Goal: Transaction & Acquisition: Purchase product/service

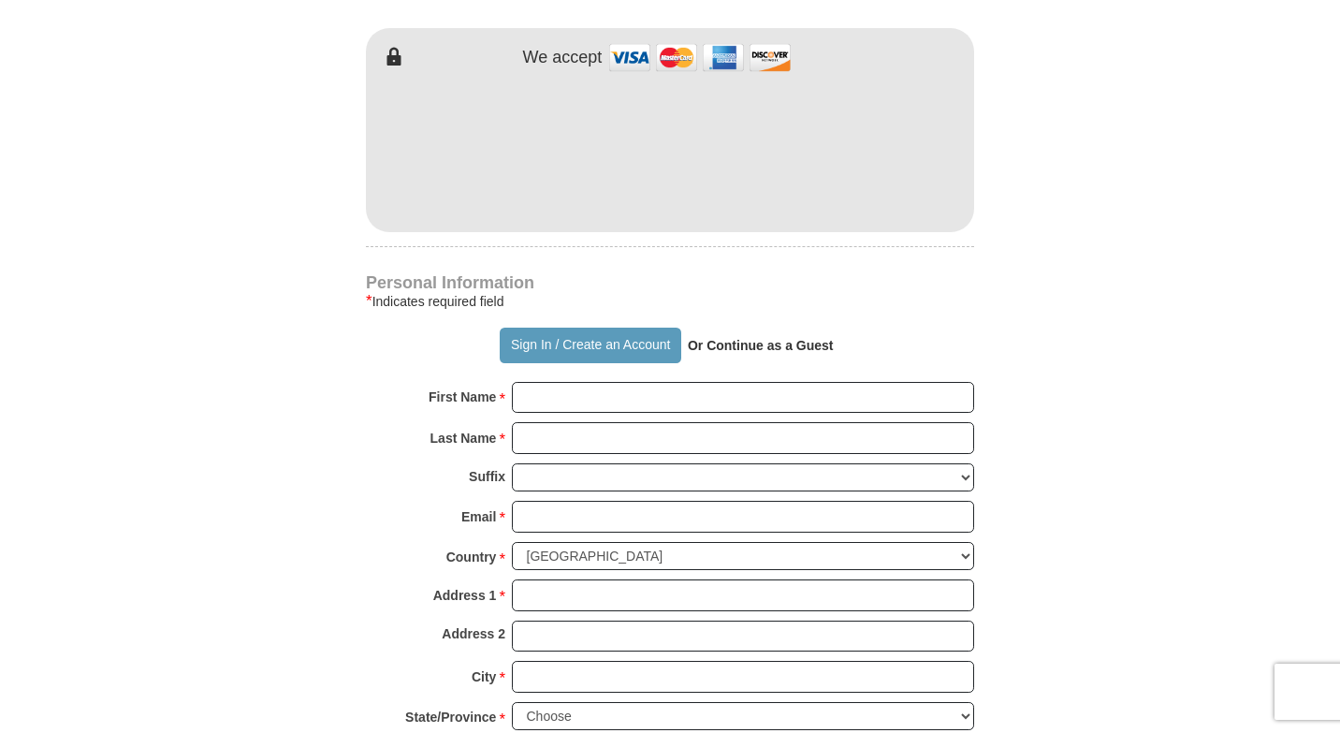
scroll to position [973, 0]
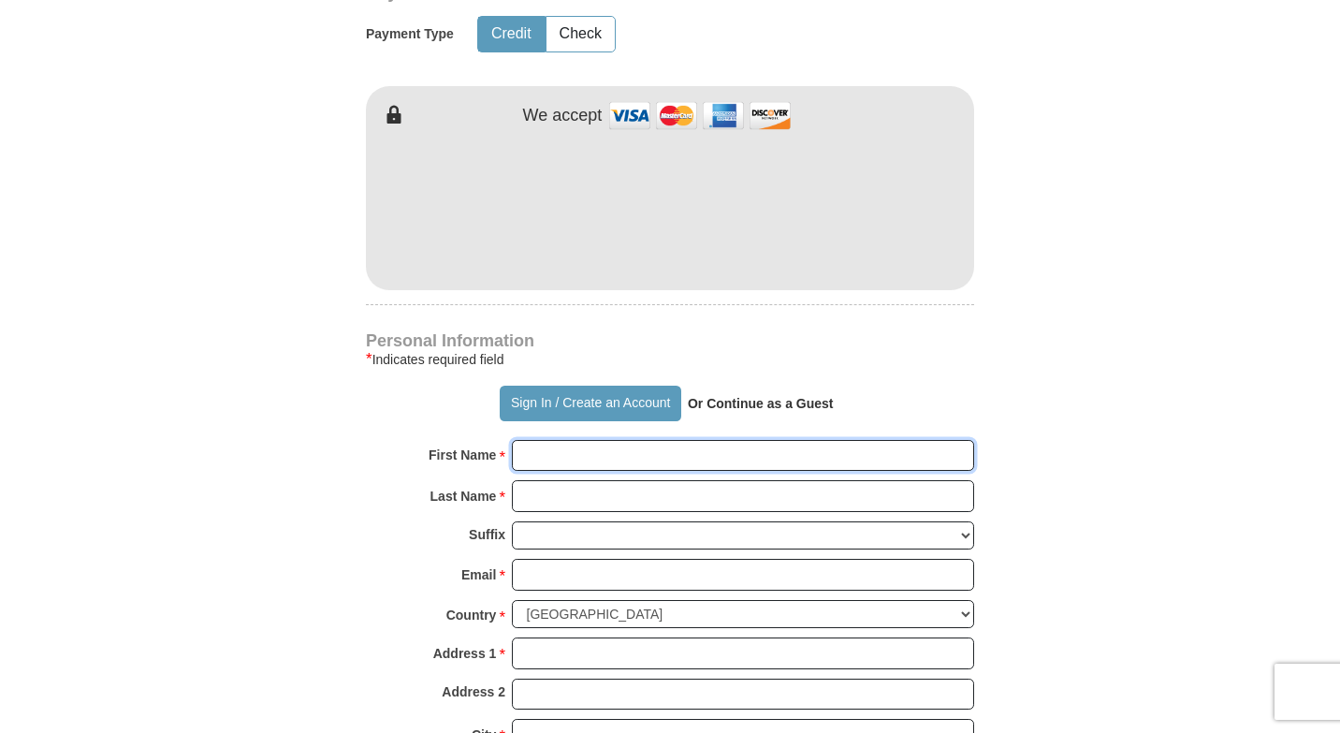
click at [557, 472] on input "First Name *" at bounding box center [743, 456] width 462 height 32
type input "[PERSON_NAME]"
click at [630, 512] on input "Last Name *" at bounding box center [743, 496] width 462 height 32
type input "[PERSON_NAME]"
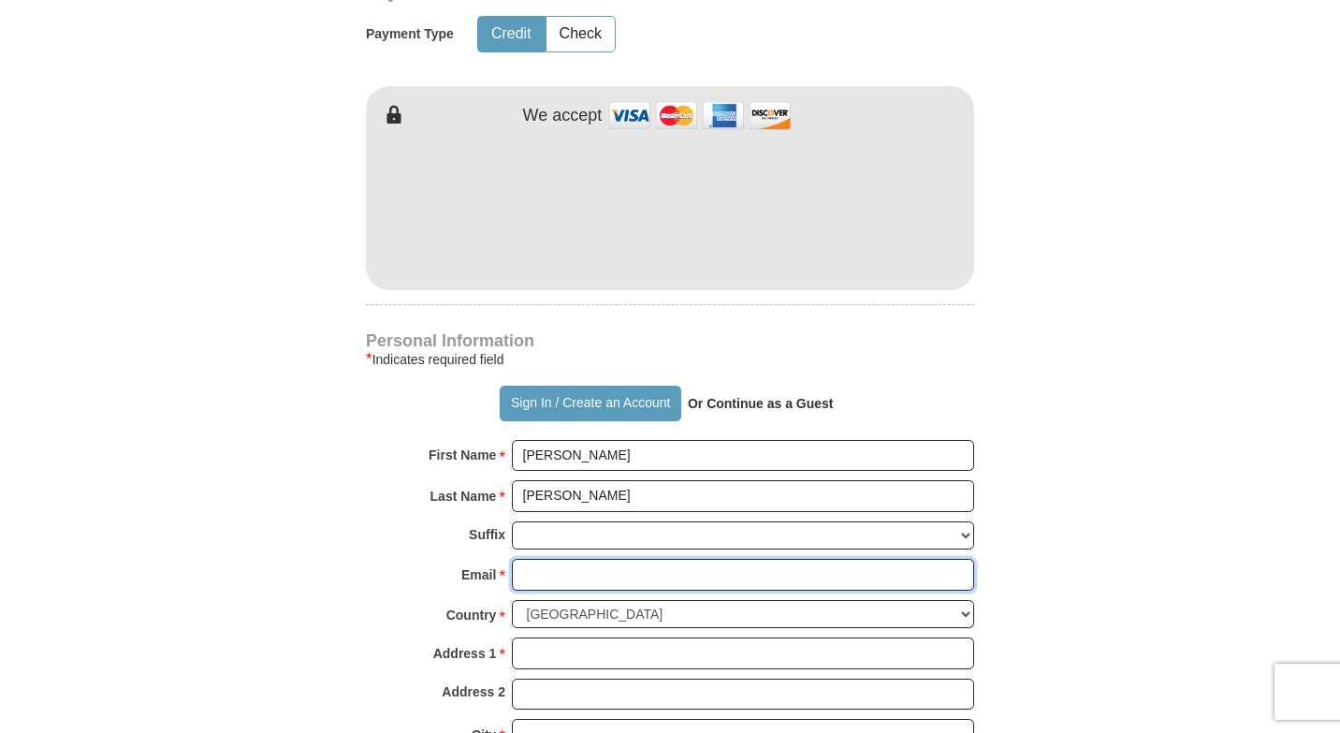
click at [607, 591] on input "Email *" at bounding box center [743, 575] width 462 height 32
type input "[EMAIL_ADDRESS][DOMAIN_NAME]"
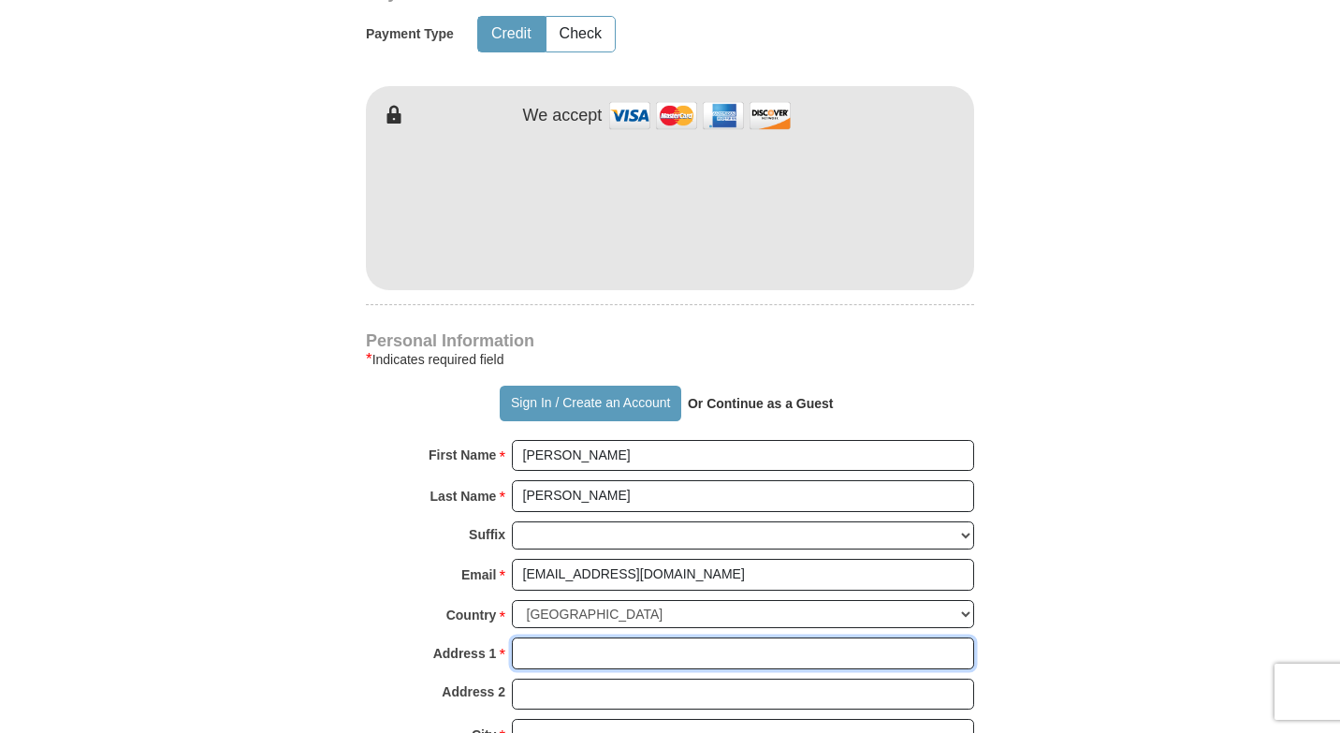
type input "P O Box 94951"
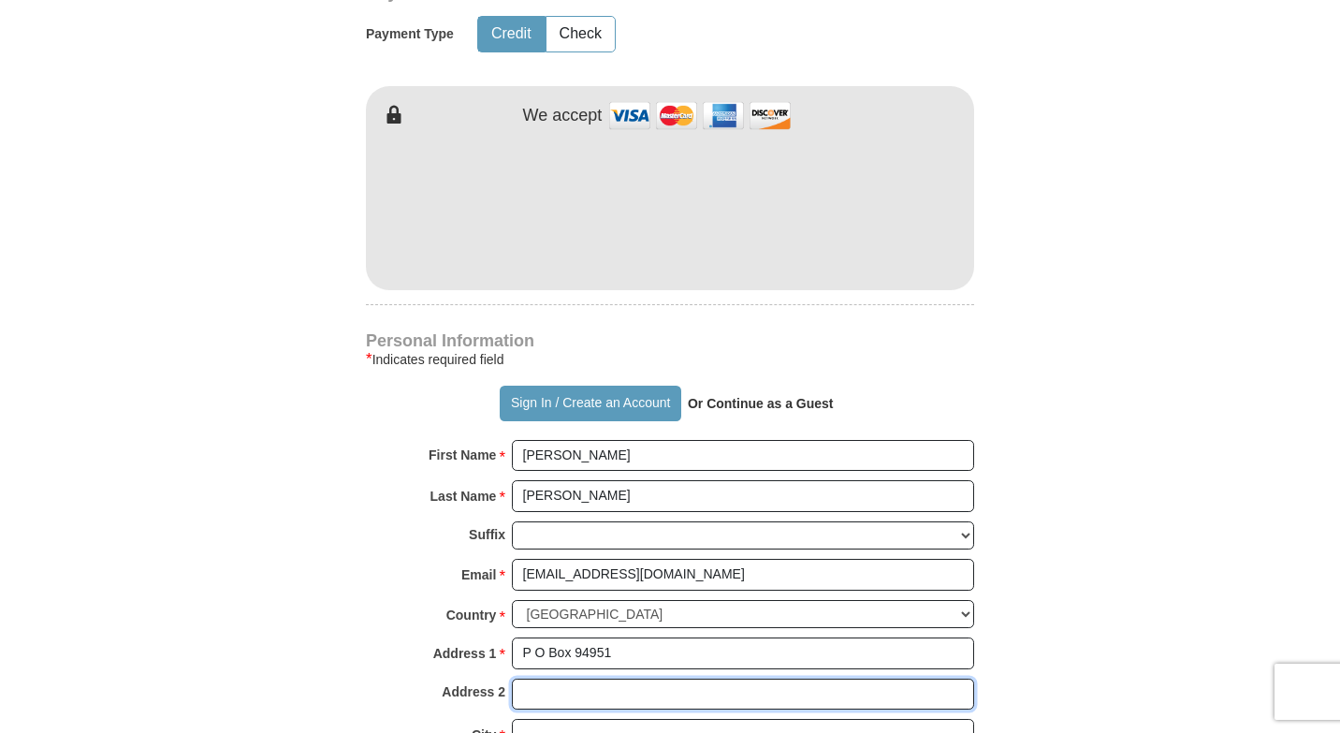
type input "[GEOGRAPHIC_DATA]"
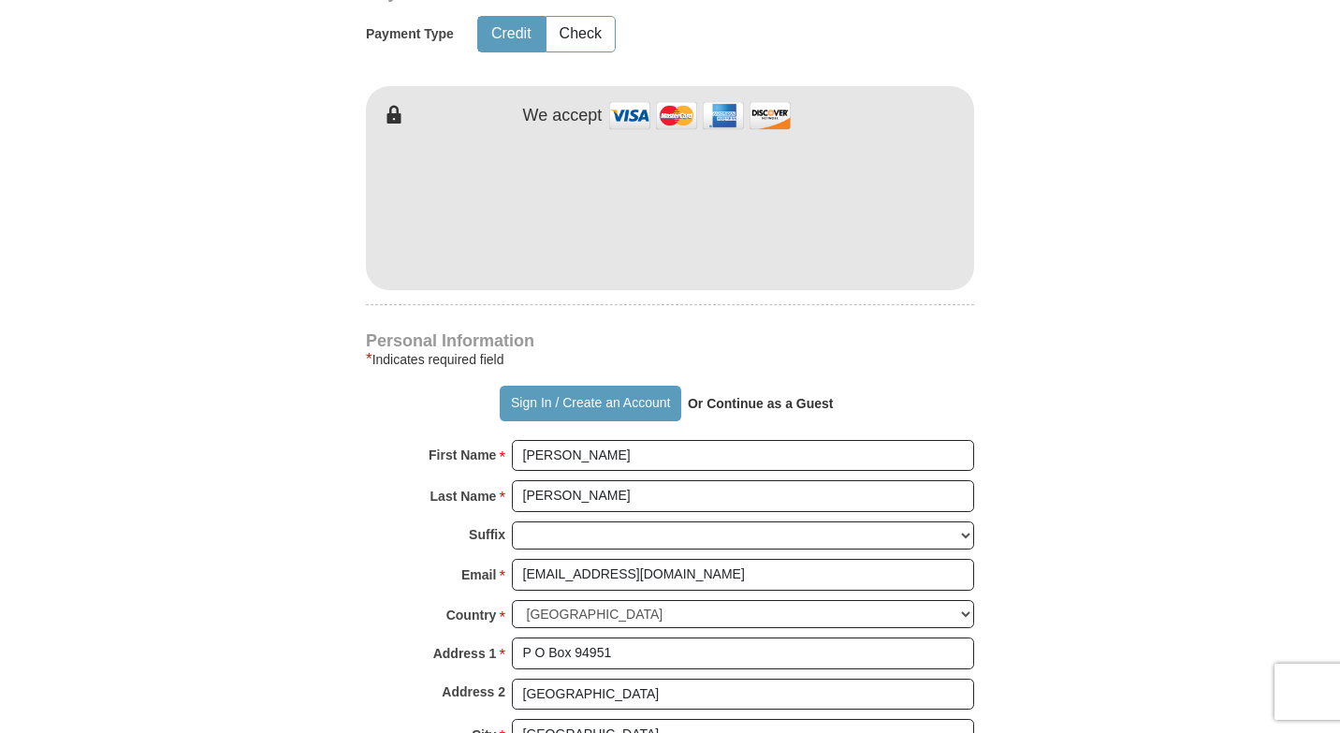
select select "AR"
type input "72190"
type input "5015418595"
click at [297, 563] on form "Already have an account? Sign in for faster giving. Don't have an account? Crea…" at bounding box center [670, 249] width 1067 height 2296
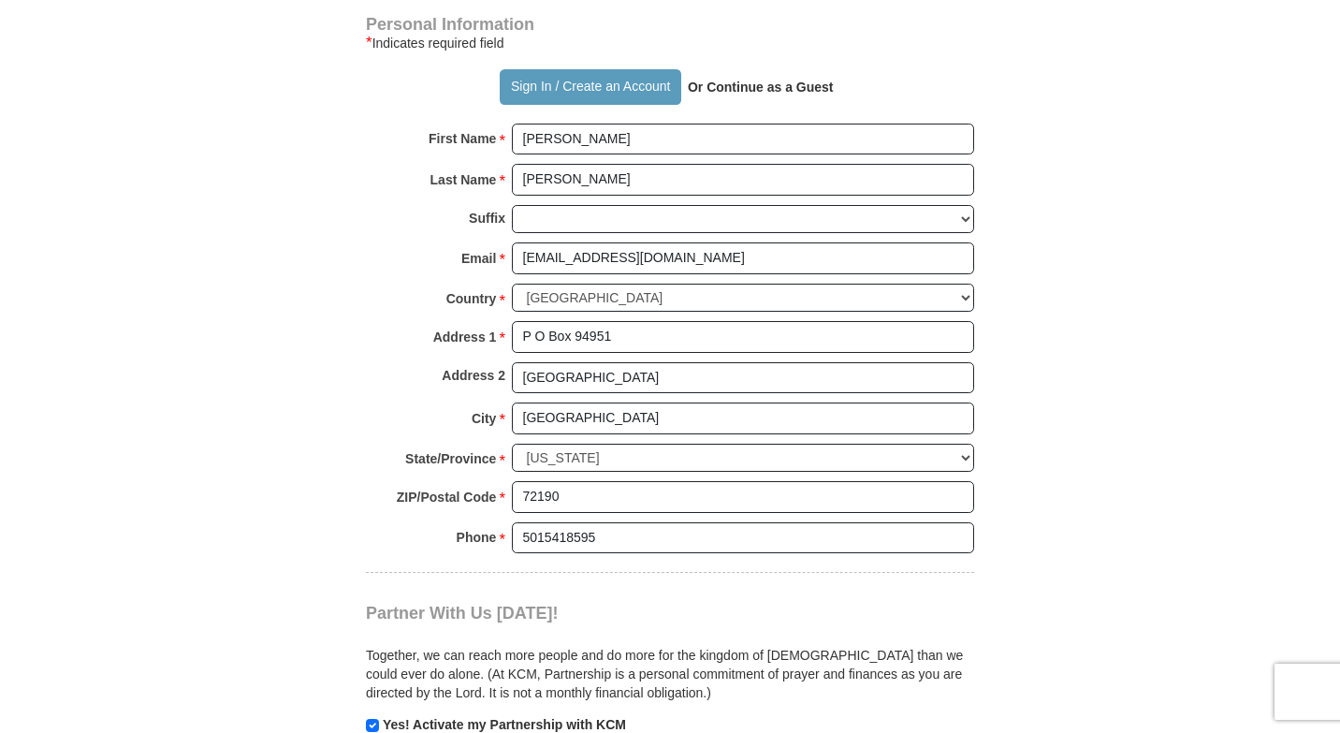
scroll to position [1310, 0]
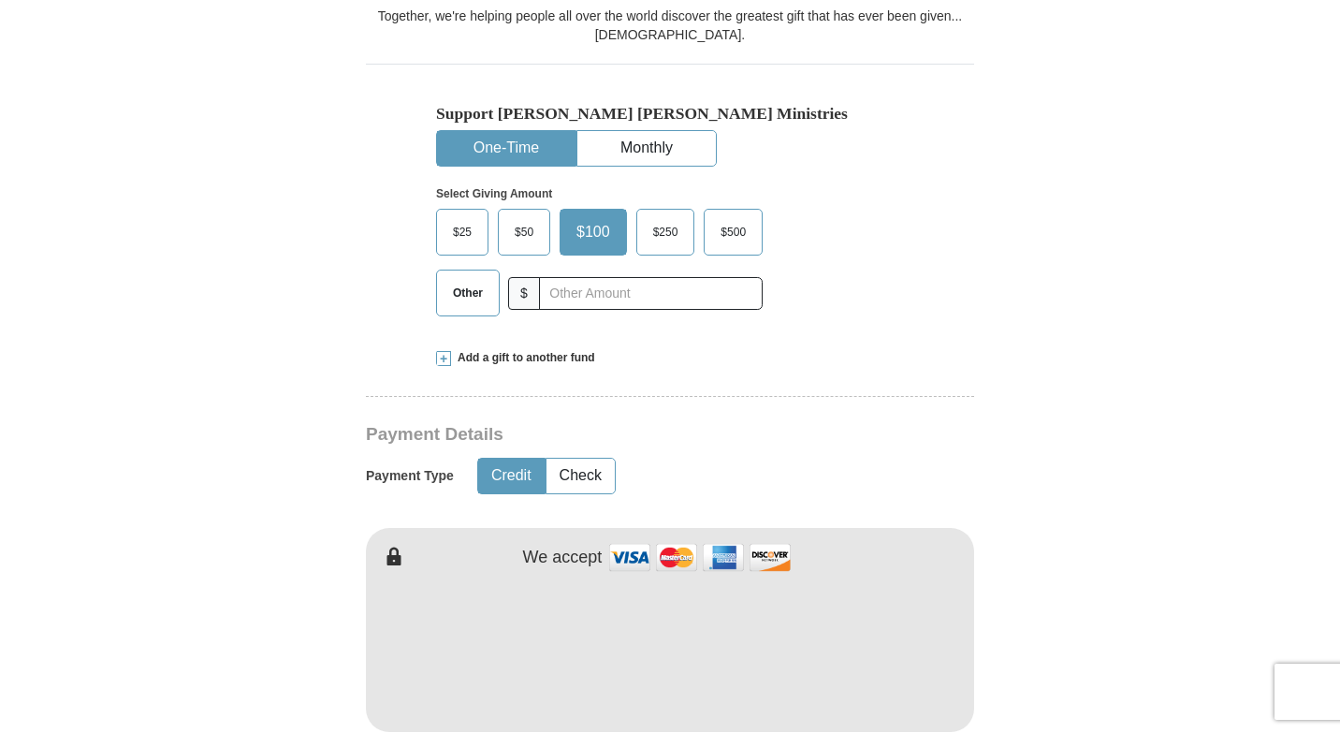
scroll to position [524, 0]
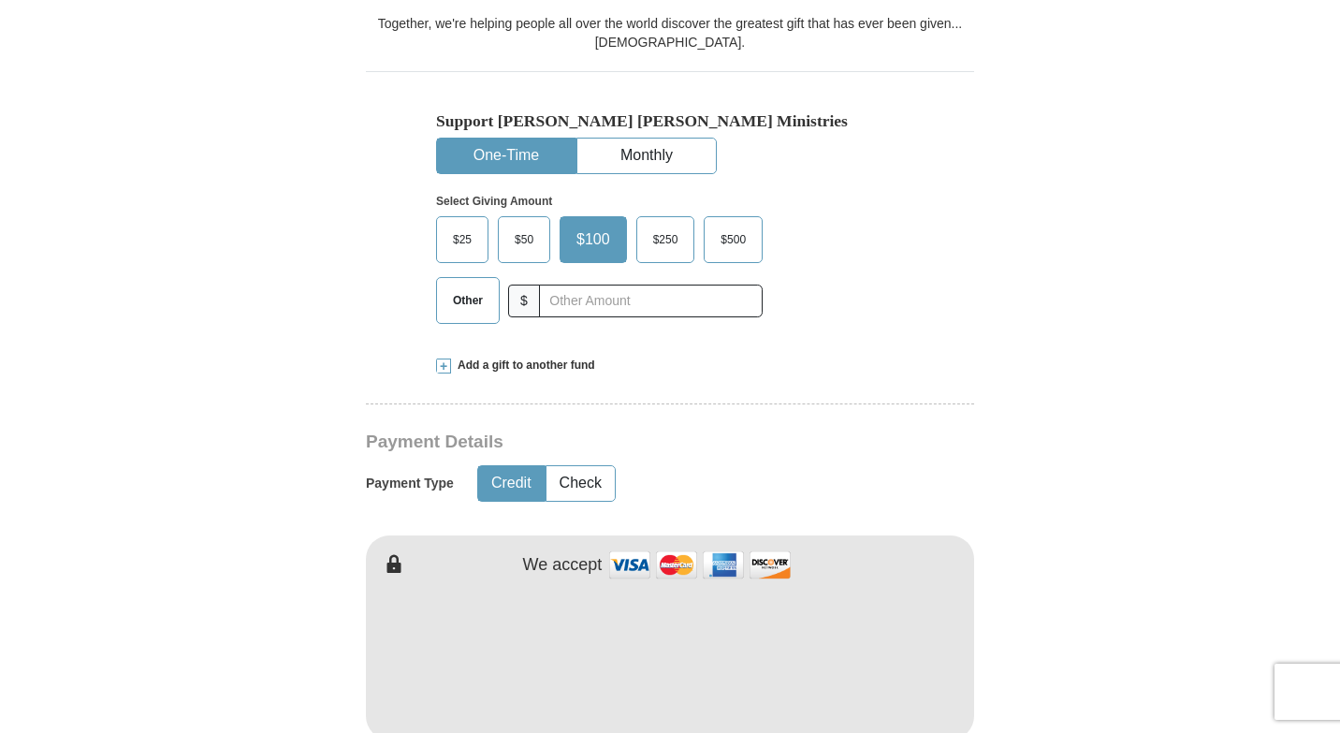
click at [463, 315] on span "Other" at bounding box center [468, 300] width 49 height 28
click at [0, 0] on input "Other" at bounding box center [0, 0] width 0 height 0
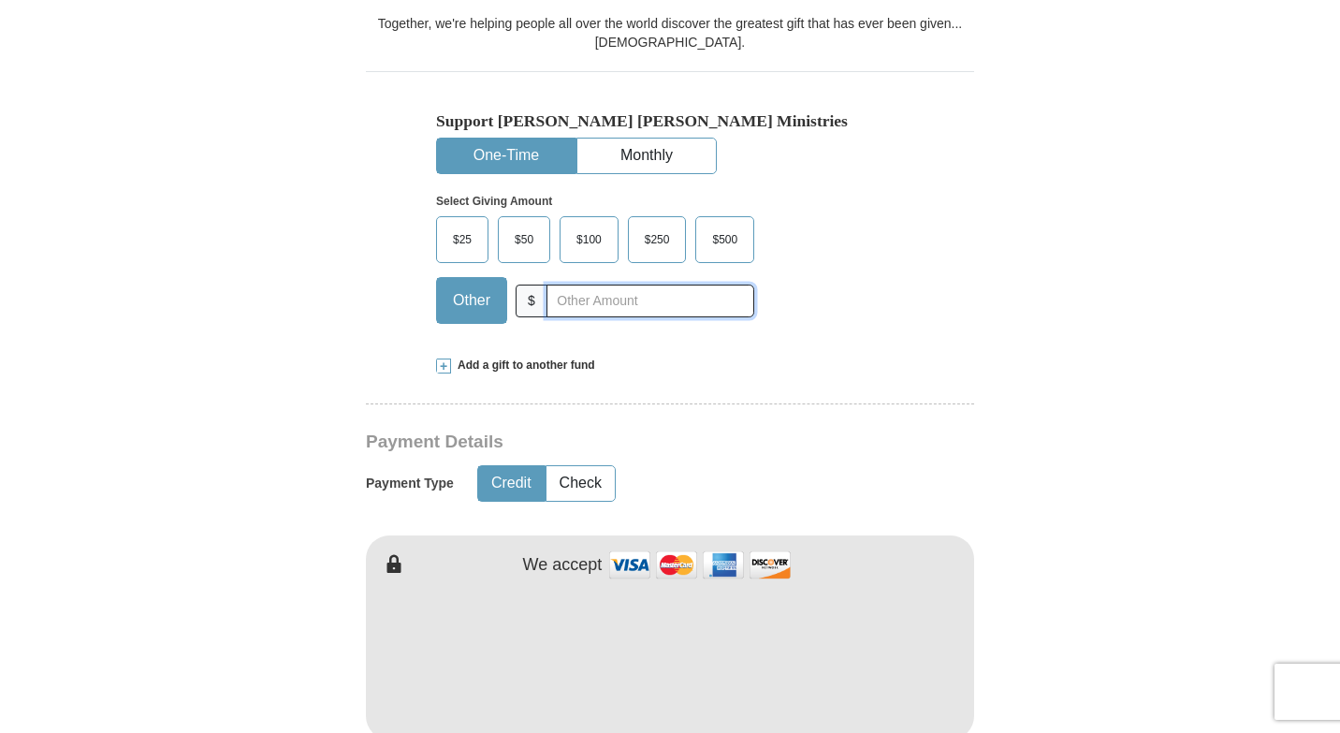
click at [576, 317] on input "text" at bounding box center [651, 301] width 208 height 33
type input "12.00"
click at [1057, 204] on form "Already have an account? Sign in for faster giving. Don't have an account? Crea…" at bounding box center [670, 699] width 1067 height 2296
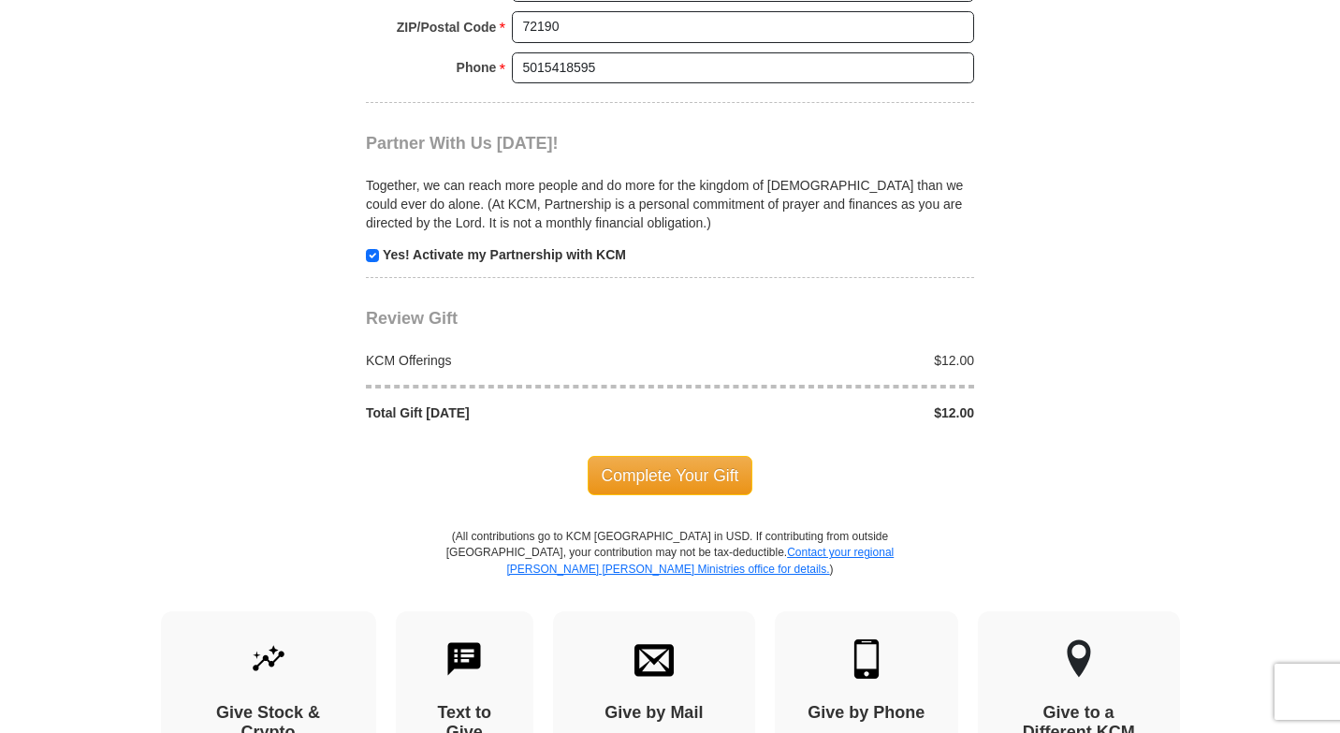
scroll to position [1797, 0]
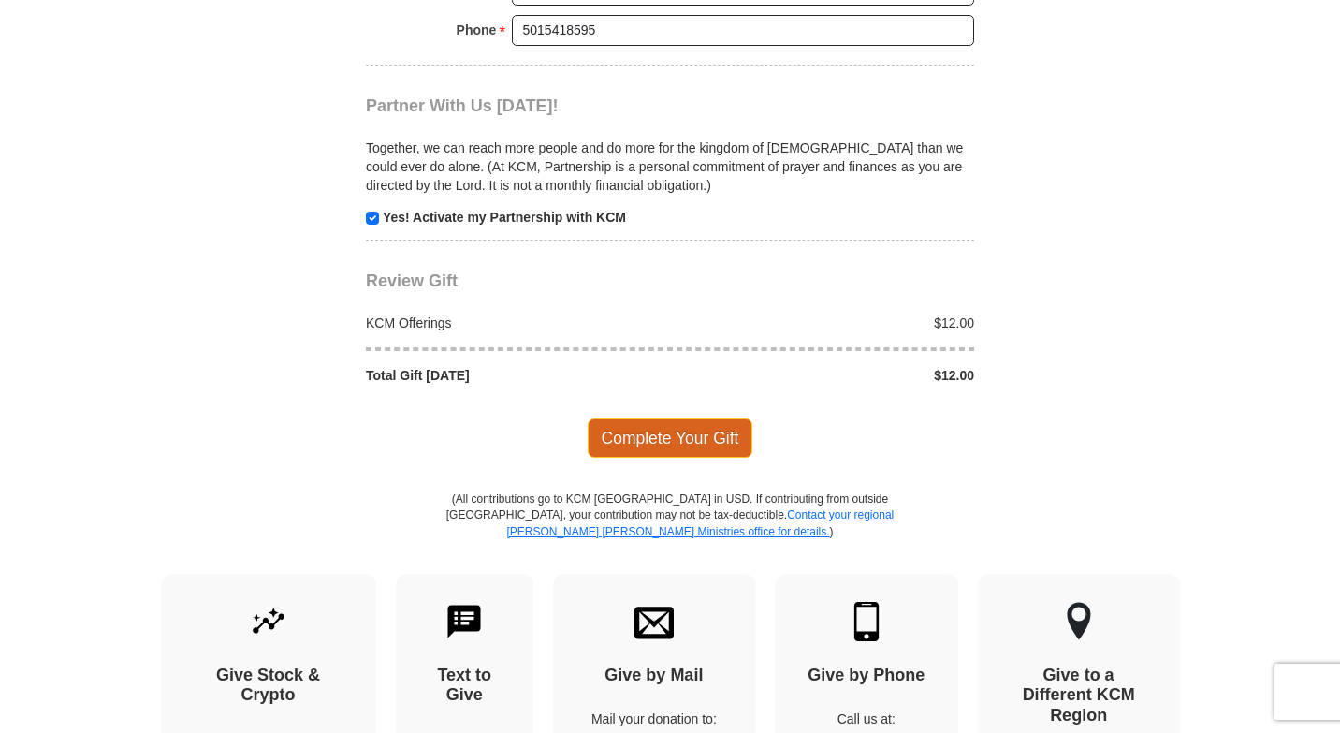
click at [676, 458] on span "Complete Your Gift" at bounding box center [671, 437] width 166 height 39
